Goal: Find specific page/section: Locate item on page

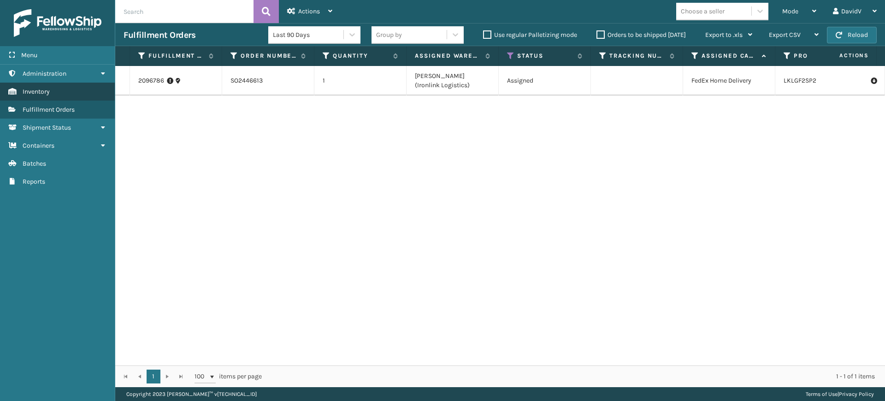
click at [43, 95] on span "Inventory" at bounding box center [36, 92] width 27 height 8
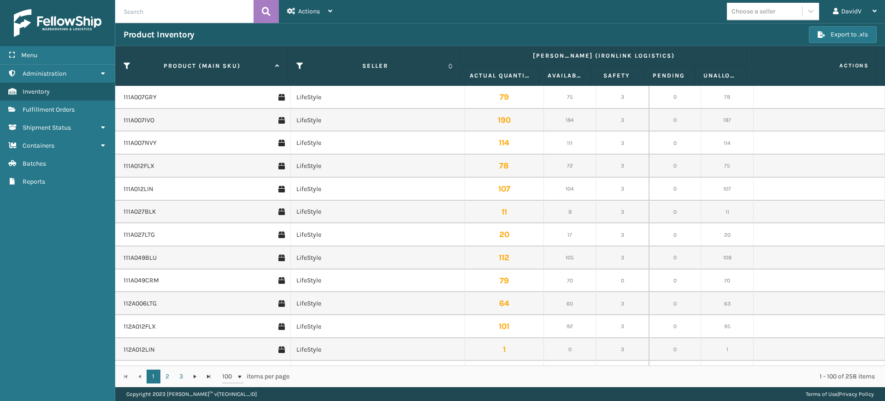
click at [206, 14] on input "text" at bounding box center [184, 11] width 138 height 23
paste input "LKLGF2SP1CAR"
type input "LKLGF2SP1CAR"
click at [268, 15] on icon at bounding box center [266, 12] width 9 height 14
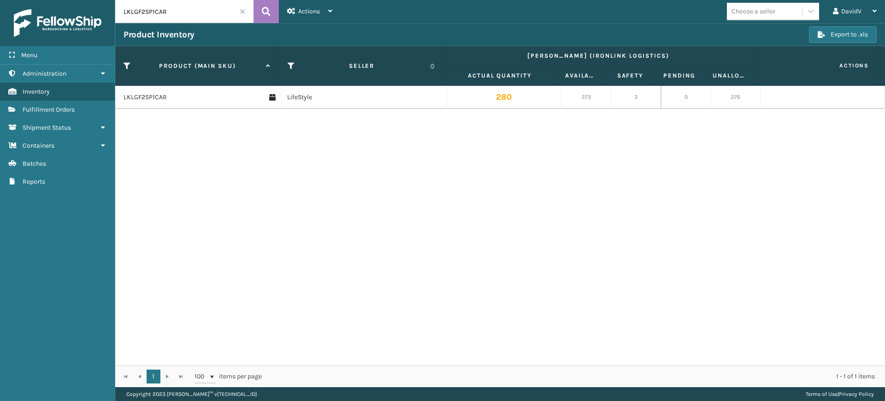
drag, startPoint x: 536, startPoint y: 75, endPoint x: 556, endPoint y: 73, distance: 19.5
click at [556, 73] on span at bounding box center [555, 163] width 3 height 194
click at [144, 95] on link "LKLGF2SP1CAR" at bounding box center [145, 97] width 43 height 9
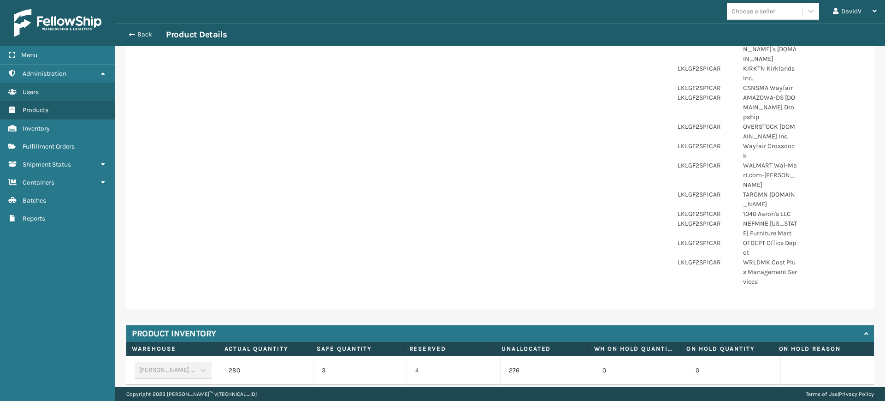
scroll to position [570, 0]
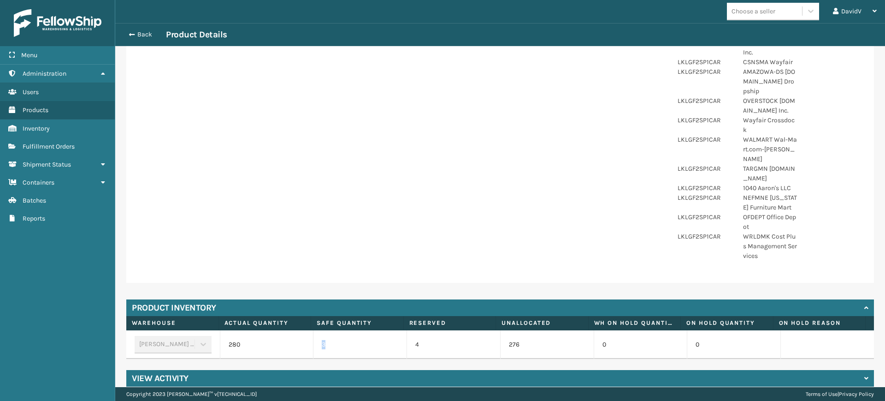
drag, startPoint x: 326, startPoint y: 325, endPoint x: 319, endPoint y: 325, distance: 6.5
click at [317, 330] on td "3" at bounding box center [360, 344] width 94 height 29
drag, startPoint x: 259, startPoint y: 325, endPoint x: 226, endPoint y: 325, distance: 33.2
click at [226, 330] on td "280" at bounding box center [267, 344] width 94 height 29
click at [268, 330] on td "280" at bounding box center [267, 344] width 94 height 29
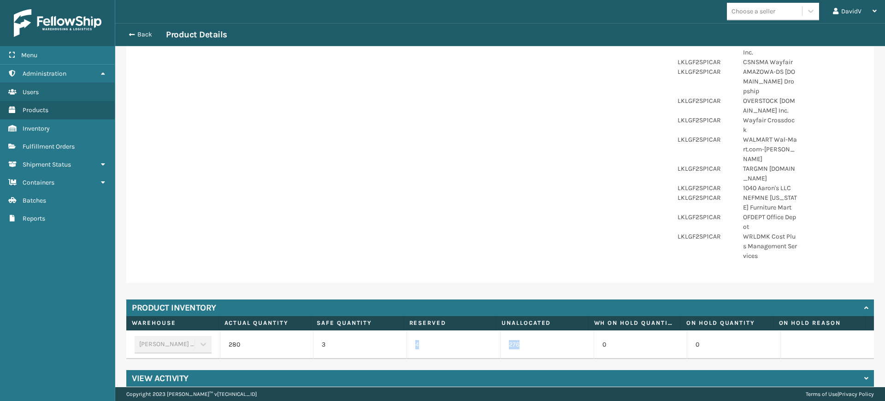
drag, startPoint x: 413, startPoint y: 325, endPoint x: 523, endPoint y: 325, distance: 110.2
click at [523, 330] on tr "[PERSON_NAME] (Ironlink Logistics) 280 3 4 276 0 0" at bounding box center [500, 344] width 748 height 29
